Goal: Transaction & Acquisition: Purchase product/service

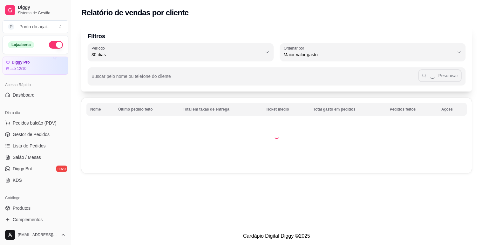
select select "30"
select select "HIGHEST_TOTAL_SPENT_WITH_ORDERS"
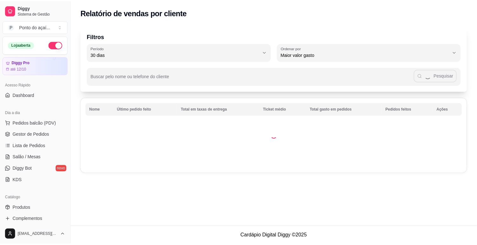
scroll to position [106, 0]
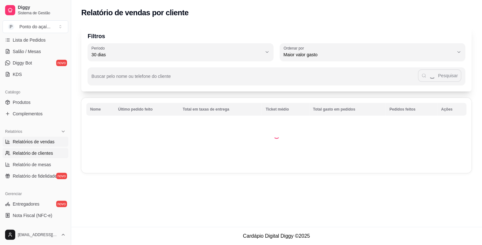
click at [46, 142] on span "Relatórios de vendas" at bounding box center [34, 142] width 42 height 6
select select "ALL"
select select "0"
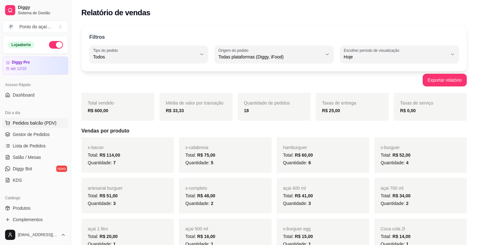
click at [42, 120] on span "Pedidos balcão (PDV)" at bounding box center [35, 123] width 44 height 6
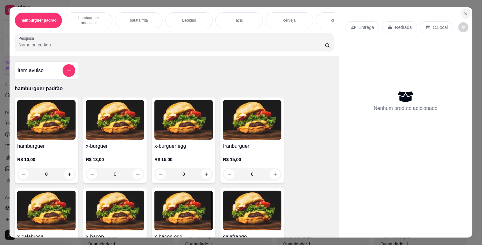
click at [465, 11] on icon "Close" at bounding box center [466, 13] width 5 height 5
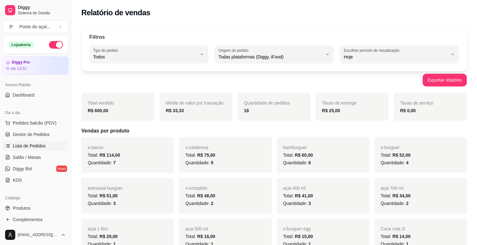
click at [39, 147] on span "Lista de Pedidos" at bounding box center [29, 146] width 33 height 6
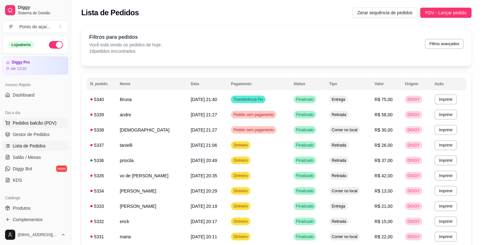
click at [40, 119] on button "Pedidos balcão (PDV)" at bounding box center [36, 123] width 66 height 10
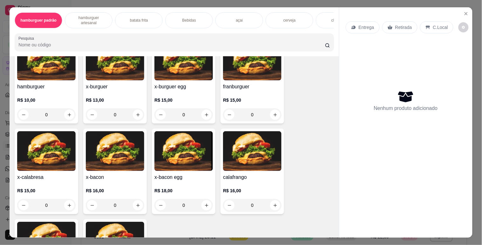
scroll to position [71, 0]
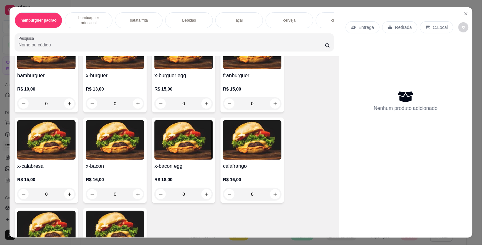
click at [135, 198] on div "0" at bounding box center [115, 194] width 58 height 13
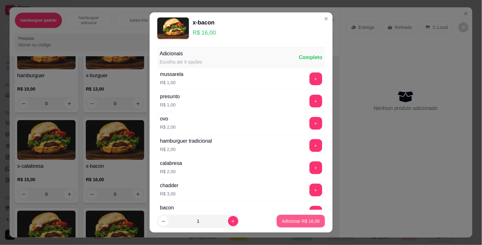
click at [282, 221] on p "Adicionar R$ 16,00" at bounding box center [301, 221] width 38 height 6
type input "1"
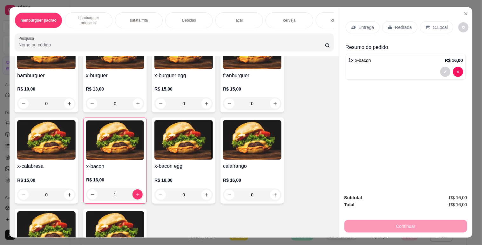
click at [188, 14] on div "Bebidas" at bounding box center [189, 20] width 48 height 16
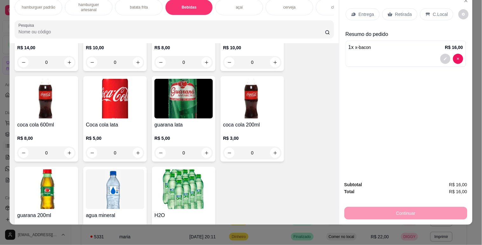
scroll to position [717, 0]
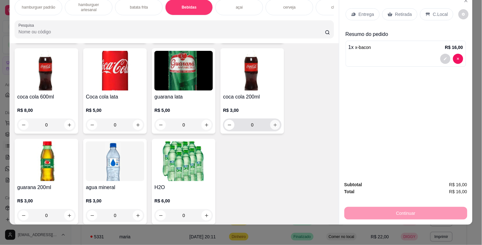
click at [273, 123] on icon "increase-product-quantity" at bounding box center [275, 125] width 5 height 5
type input "1"
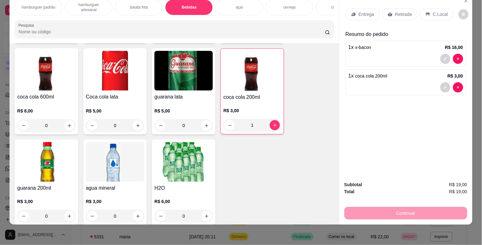
scroll to position [0, 0]
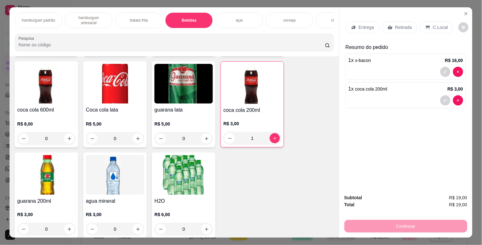
click at [339, 25] on div "Entrega Retirada C.Local Resumo do pedido 1 x x-bacon R$ 16,00 1 x coca cola 20…" at bounding box center [405, 98] width 133 height 182
click at [349, 28] on div "Entrega" at bounding box center [363, 27] width 34 height 12
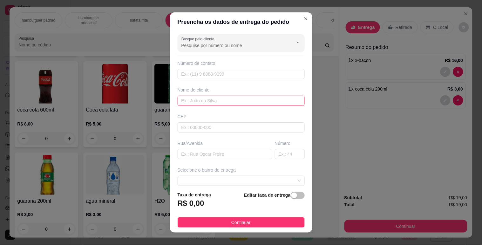
click at [209, 102] on input "text" at bounding box center [241, 101] width 127 height 10
click at [183, 99] on input "raissa" at bounding box center [241, 101] width 127 height 10
type input "rayssa"
click at [197, 152] on input "text" at bounding box center [225, 154] width 95 height 10
click at [212, 180] on span at bounding box center [241, 181] width 120 height 10
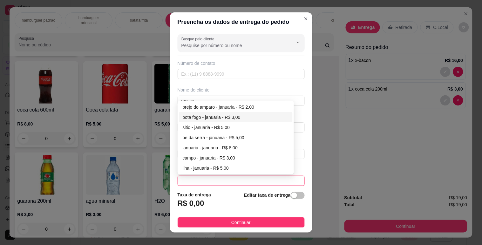
click at [187, 118] on div "bota fogo - januaria - R$ 3,00" at bounding box center [236, 117] width 106 height 7
type input "januaria"
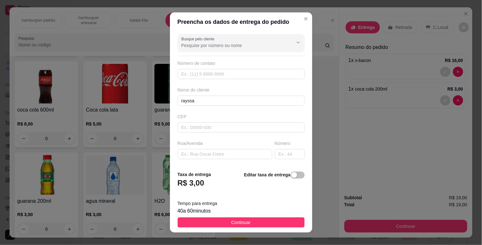
click at [210, 224] on button "Continuar" at bounding box center [241, 222] width 127 height 10
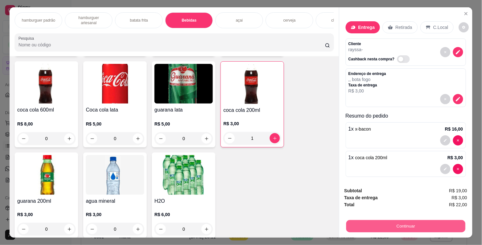
click at [380, 220] on button "Continuar" at bounding box center [405, 226] width 119 height 12
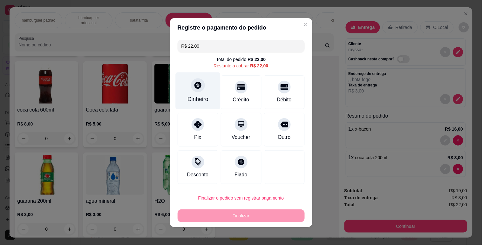
drag, startPoint x: 180, startPoint y: 85, endPoint x: 180, endPoint y: 88, distance: 3.2
click at [180, 88] on div "Dinheiro" at bounding box center [197, 90] width 45 height 37
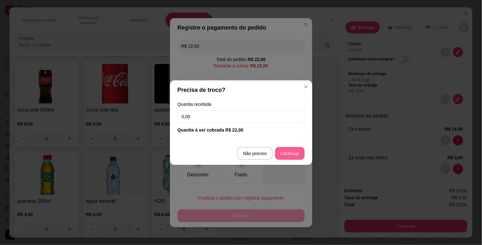
type input "R$ 0,00"
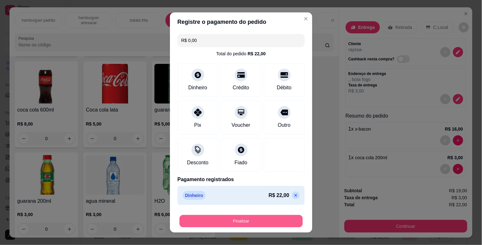
click at [252, 226] on button "Finalizar" at bounding box center [241, 221] width 123 height 12
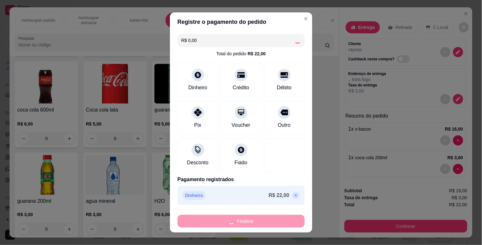
type input "0"
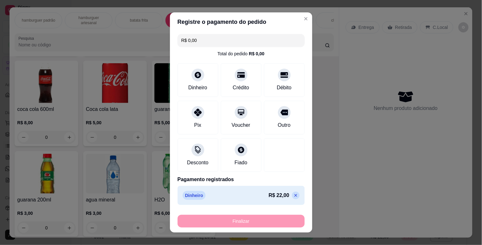
type input "-R$ 22,00"
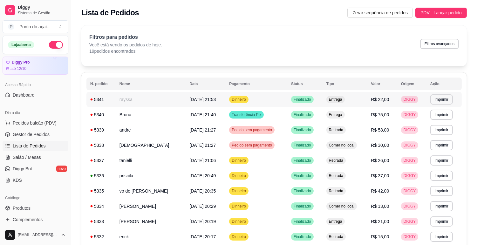
click at [142, 100] on td "rayssa" at bounding box center [151, 99] width 70 height 15
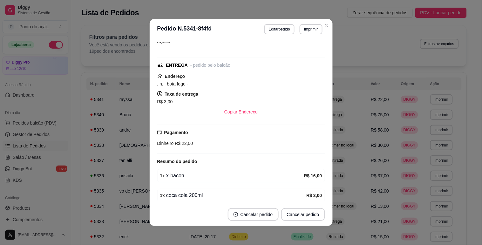
scroll to position [62, 0]
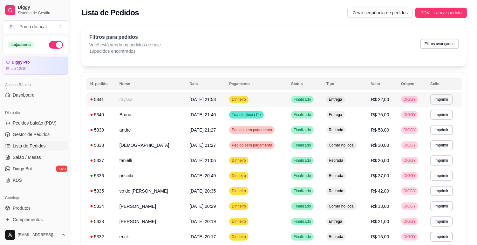
click at [186, 101] on td "[DATE] 21:53" at bounding box center [206, 99] width 40 height 15
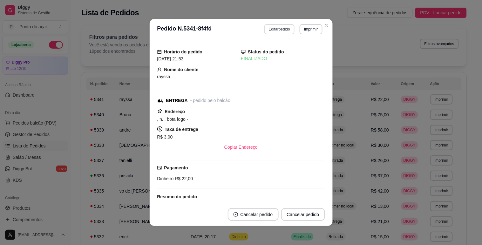
click at [278, 30] on button "Editar pedido" at bounding box center [279, 29] width 30 height 10
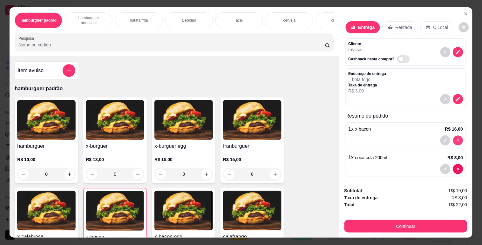
type input "0"
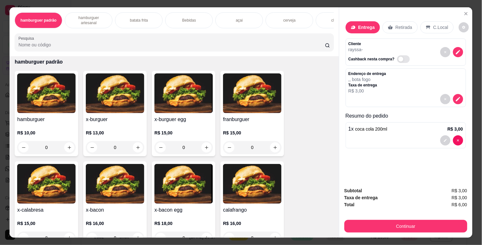
scroll to position [71, 0]
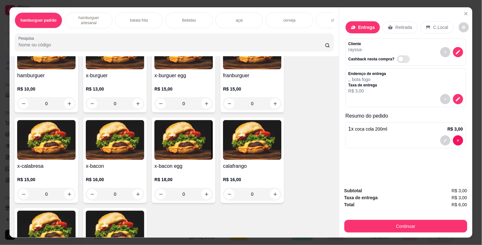
click at [205, 197] on div "0" at bounding box center [183, 194] width 58 height 13
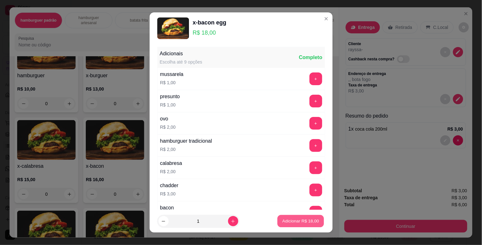
click at [291, 220] on p "Adicionar R$ 18,00" at bounding box center [301, 221] width 37 height 6
type input "1"
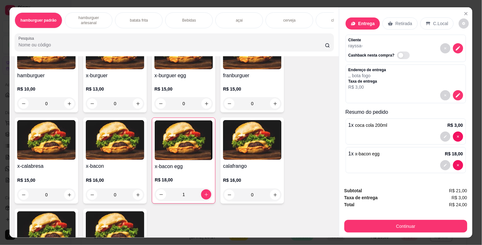
scroll to position [4, 0]
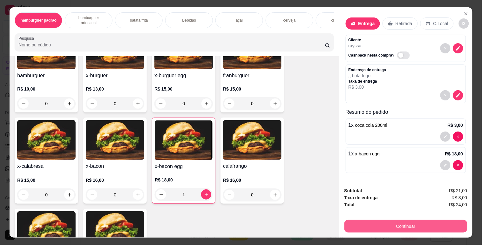
click at [420, 228] on button "Continuar" at bounding box center [406, 226] width 123 height 13
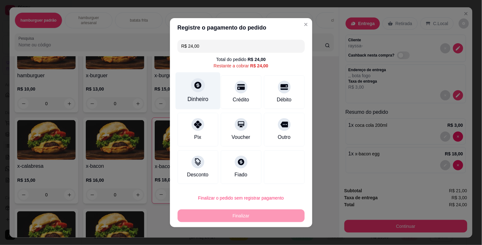
click at [194, 86] on icon at bounding box center [198, 85] width 8 height 8
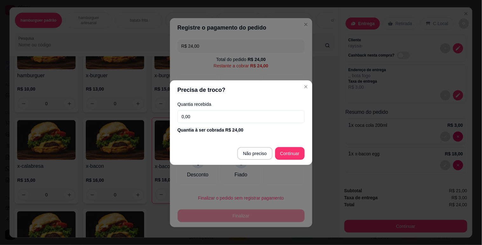
click at [218, 114] on input "0,00" at bounding box center [241, 116] width 127 height 13
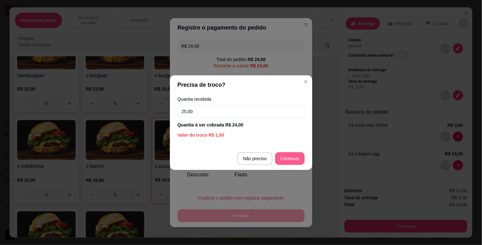
type input "25,00"
type input "R$ 0,00"
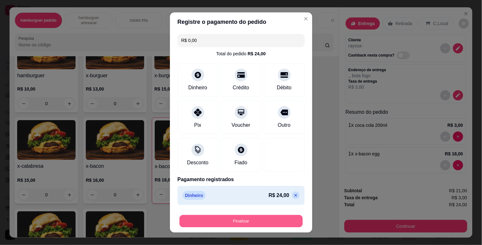
click at [272, 226] on button "Finalizar" at bounding box center [241, 221] width 123 height 12
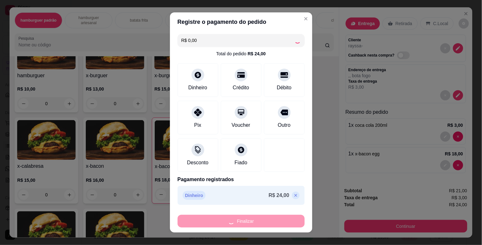
type input "0"
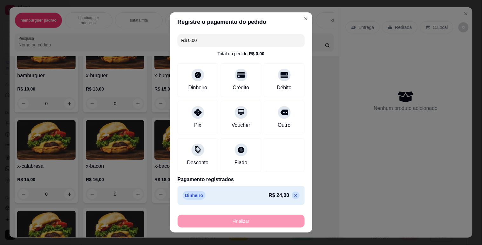
type input "-R$ 24,00"
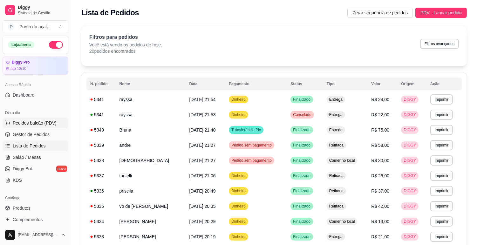
click at [42, 119] on button "Pedidos balcão (PDV)" at bounding box center [36, 123] width 66 height 10
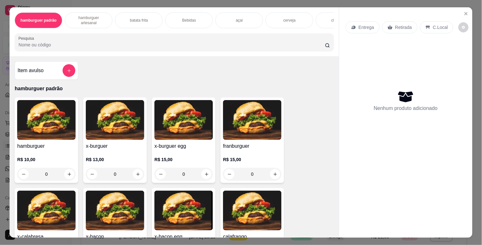
click at [67, 175] on div "0" at bounding box center [46, 174] width 58 height 13
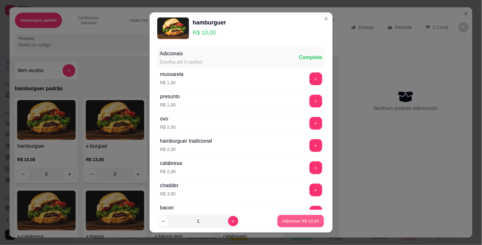
click at [285, 227] on button "Adicionar R$ 10,00" at bounding box center [301, 221] width 47 height 12
type input "1"
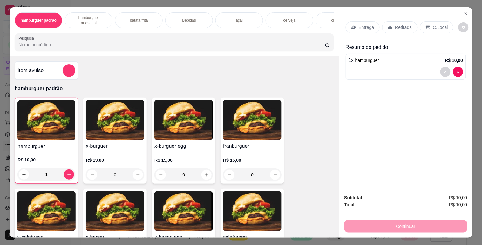
click at [239, 21] on div "açai" at bounding box center [240, 20] width 48 height 16
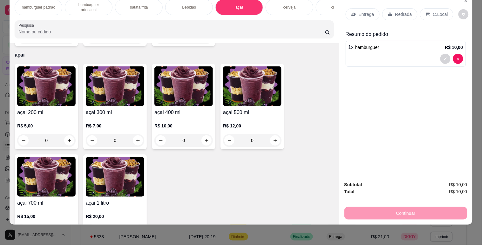
click at [138, 134] on div "0" at bounding box center [115, 140] width 58 height 13
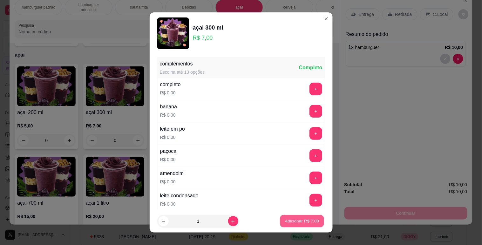
click at [291, 222] on p "Adicionar R$ 7,00" at bounding box center [302, 221] width 34 height 6
type input "1"
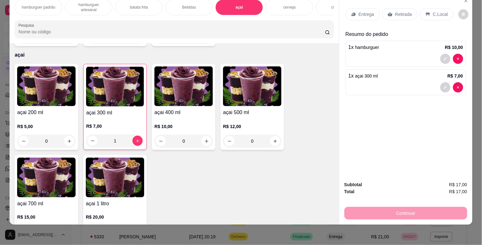
click at [351, 12] on icon at bounding box center [353, 14] width 5 height 5
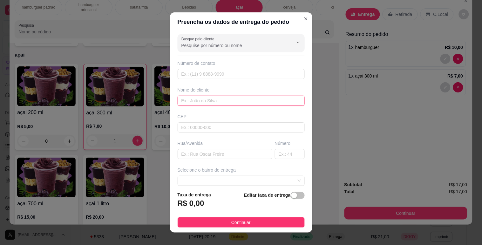
click at [230, 100] on input "text" at bounding box center [241, 101] width 127 height 10
click at [286, 180] on span at bounding box center [241, 181] width 120 height 10
type input "[PERSON_NAME]"
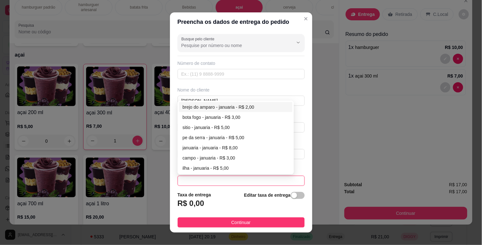
click at [233, 109] on div "brejo do amparo - januaria - R$ 2,00" at bounding box center [236, 107] width 106 height 7
type input "januaria"
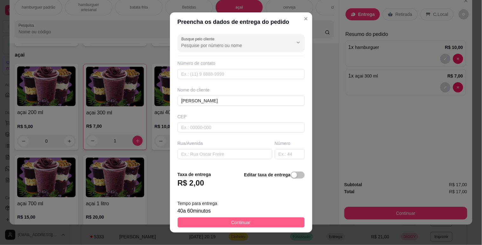
click at [271, 224] on button "Continuar" at bounding box center [241, 222] width 127 height 10
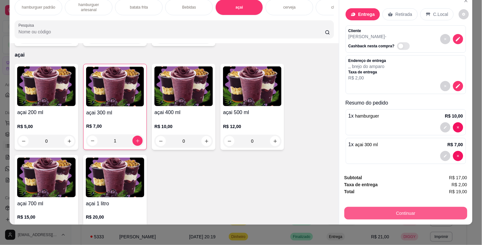
click at [389, 207] on button "Continuar" at bounding box center [406, 213] width 123 height 13
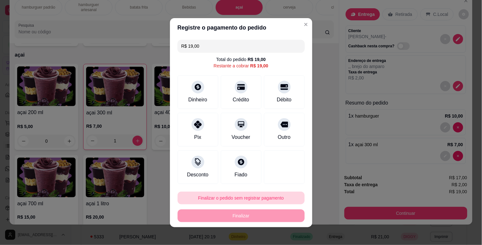
click at [261, 195] on button "Finalizar o pedido sem registrar pagamento" at bounding box center [241, 198] width 127 height 13
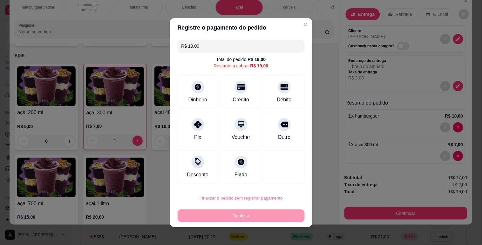
click at [285, 183] on button "Confirmar" at bounding box center [277, 180] width 24 height 10
type input "0"
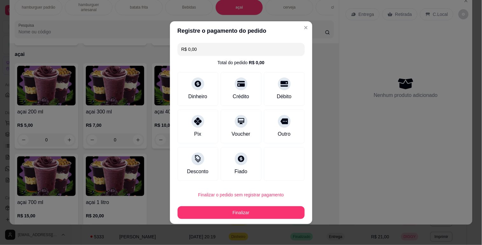
type input "R$ 0,00"
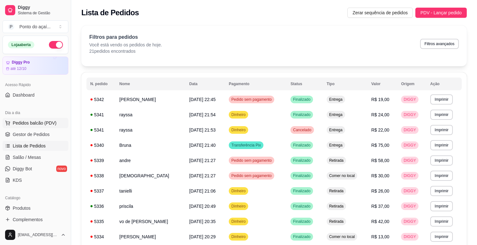
click at [40, 121] on span "Pedidos balcão (PDV)" at bounding box center [35, 123] width 44 height 6
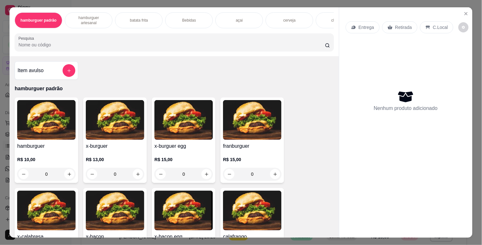
click at [135, 175] on div "0" at bounding box center [115, 174] width 58 height 13
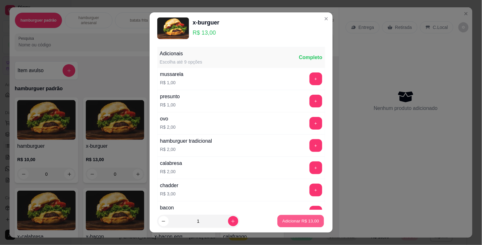
click at [297, 225] on button "Adicionar R$ 13,00" at bounding box center [301, 221] width 47 height 12
type input "1"
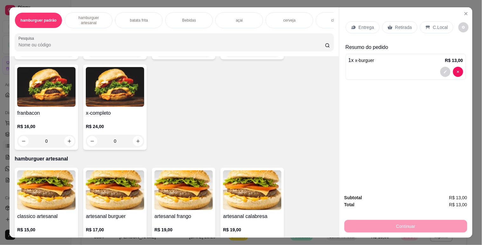
scroll to position [318, 0]
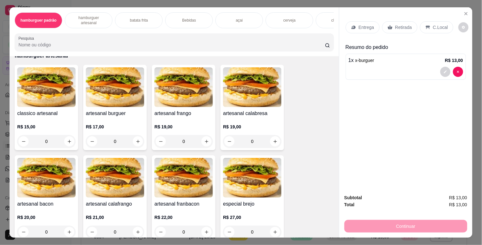
click at [203, 143] on div "0" at bounding box center [183, 141] width 58 height 13
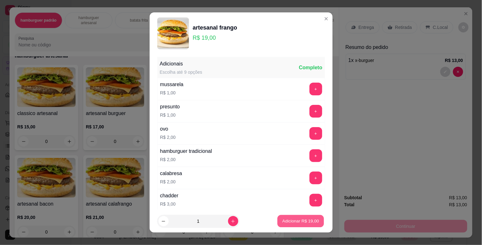
click at [285, 221] on p "Adicionar R$ 19,00" at bounding box center [301, 221] width 37 height 6
type input "1"
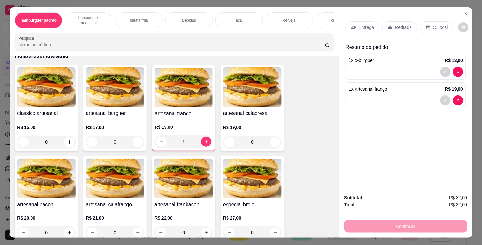
click at [436, 25] on p "C.Local" at bounding box center [440, 27] width 15 height 6
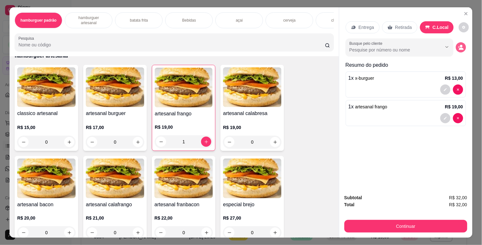
click at [453, 49] on div "Busque pelo cliente" at bounding box center [406, 47] width 120 height 18
click at [462, 43] on button "decrease-product-quantity" at bounding box center [461, 47] width 10 height 10
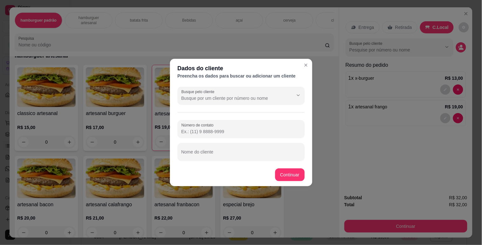
drag, startPoint x: 202, startPoint y: 162, endPoint x: 206, endPoint y: 152, distance: 11.0
click at [202, 161] on div "Busque pelo cliente Número de contato Nome do cliente" at bounding box center [241, 123] width 142 height 79
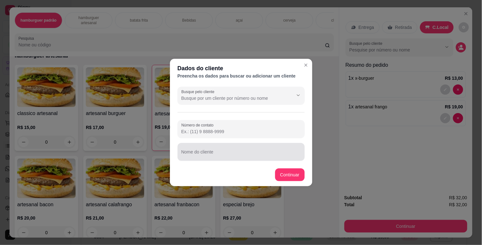
click at [206, 152] on div "Nome do cliente" at bounding box center [241, 152] width 127 height 18
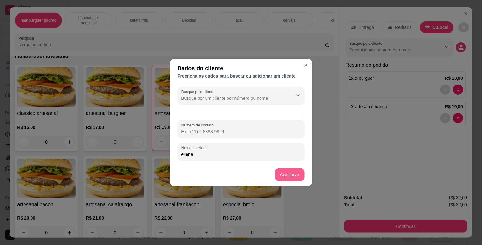
type input "eliene"
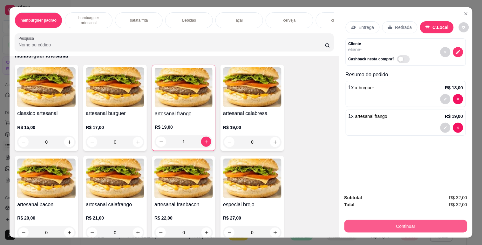
click at [390, 220] on button "Continuar" at bounding box center [406, 226] width 123 height 13
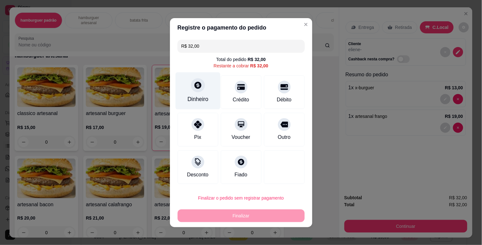
click at [191, 84] on div at bounding box center [198, 85] width 14 height 14
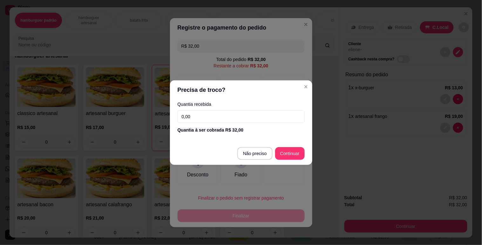
click at [292, 146] on footer "Não preciso Continuar" at bounding box center [241, 153] width 142 height 23
type input "R$ 0,00"
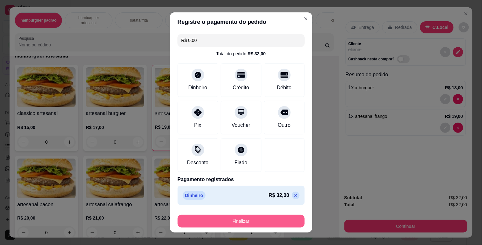
click at [186, 219] on button "Finalizar" at bounding box center [241, 221] width 127 height 13
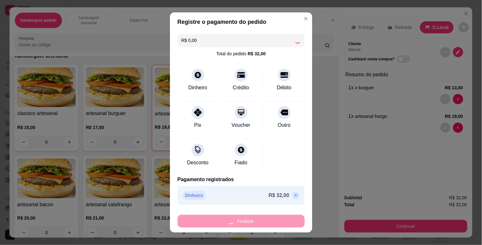
type input "0"
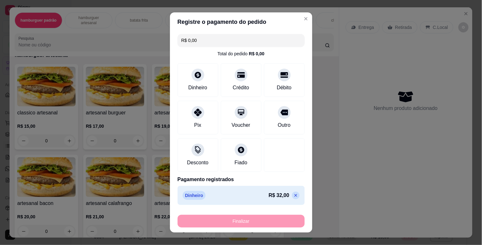
type input "-R$ 32,00"
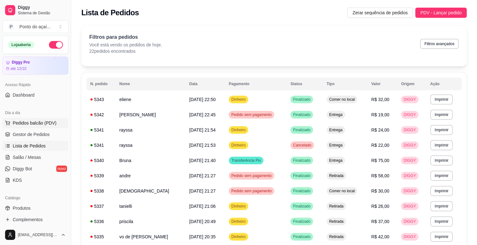
click at [17, 120] on span "Pedidos balcão (PDV)" at bounding box center [35, 123] width 44 height 6
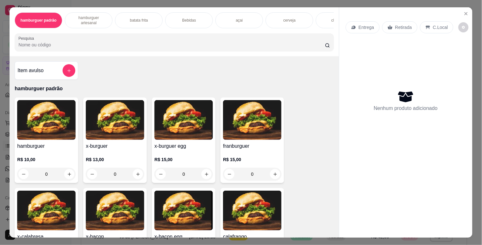
click at [135, 175] on div "0" at bounding box center [115, 174] width 58 height 13
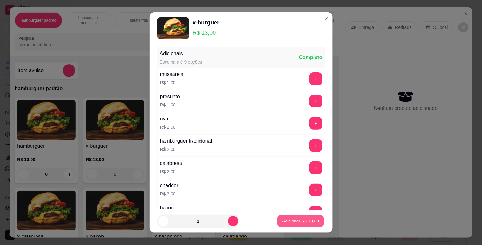
click at [279, 215] on button "Adicionar R$ 13,00" at bounding box center [301, 221] width 47 height 12
type input "1"
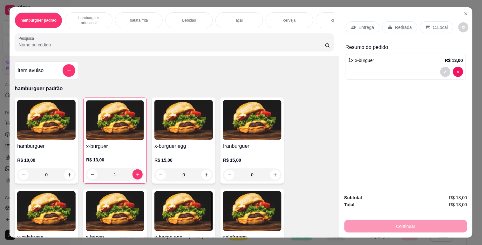
click at [365, 24] on p "Entrega" at bounding box center [367, 27] width 16 height 6
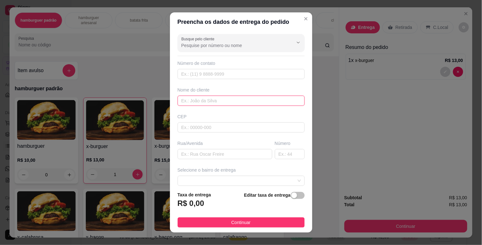
click at [275, 100] on input "text" at bounding box center [241, 101] width 127 height 10
click at [283, 182] on span at bounding box center [241, 181] width 120 height 10
type input "[PERSON_NAME]"
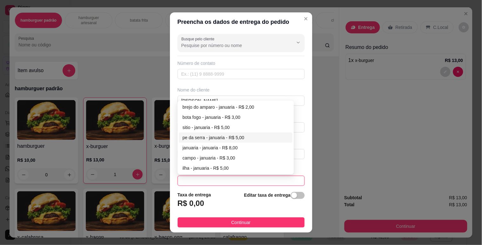
click at [237, 140] on div "pe da serra - januaria - R$ 5,00" at bounding box center [236, 137] width 106 height 7
type input "januaria"
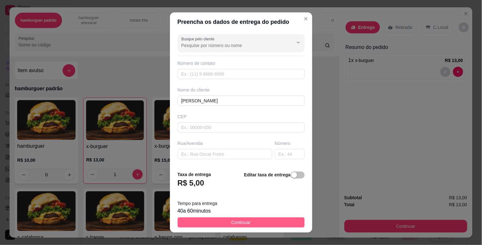
click at [255, 223] on button "Continuar" at bounding box center [241, 222] width 127 height 10
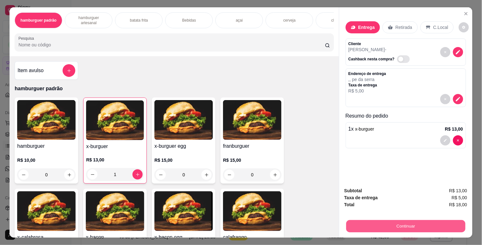
click at [357, 223] on button "Continuar" at bounding box center [405, 226] width 119 height 12
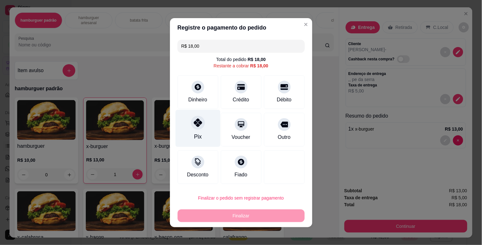
click at [201, 122] on div at bounding box center [198, 123] width 14 height 14
type input "R$ 0,00"
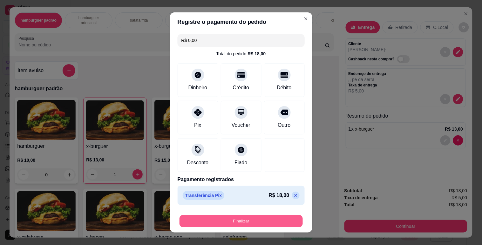
click at [250, 222] on button "Finalizar" at bounding box center [241, 221] width 123 height 12
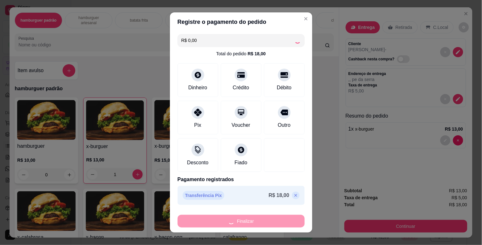
type input "0"
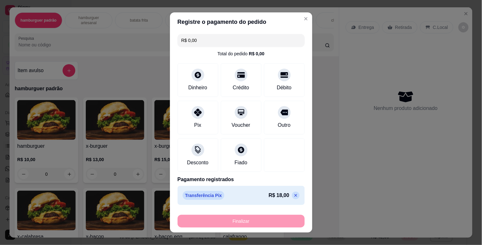
type input "-R$ 18,00"
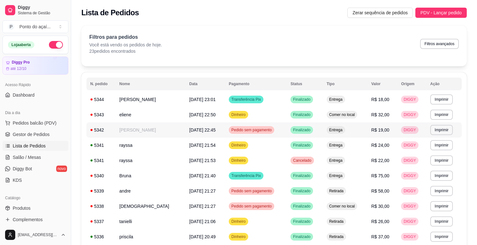
click at [189, 128] on span "[DATE] 22:45" at bounding box center [202, 129] width 26 height 5
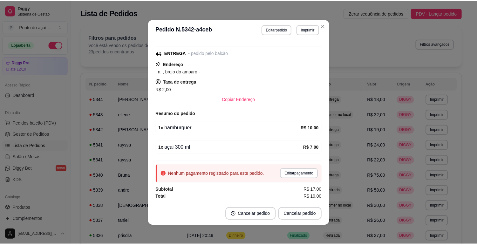
scroll to position [1, 0]
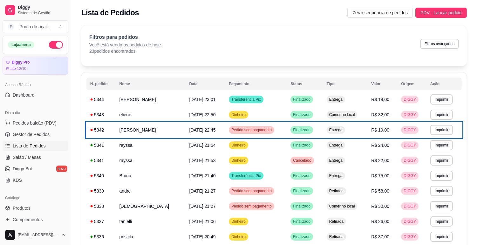
click at [212, 62] on div "Filtros para pedidos Você está vendo os pedidos de hoje. 23 pedidos encontrados…" at bounding box center [274, 45] width 386 height 41
